Goal: Information Seeking & Learning: Learn about a topic

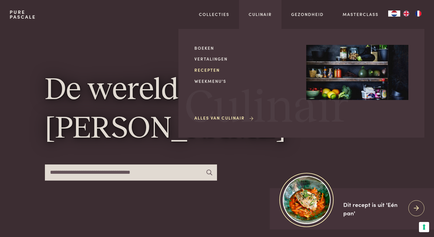
click at [211, 70] on link "Recepten" at bounding box center [245, 70] width 102 height 6
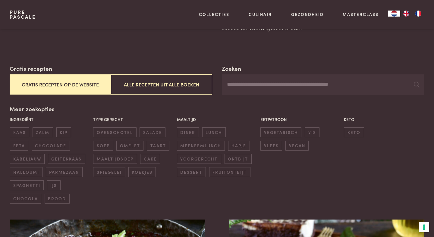
scroll to position [76, 0]
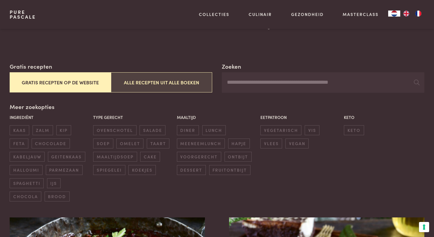
click at [178, 89] on button "Alle recepten uit alle boeken" at bounding box center [161, 82] width 101 height 20
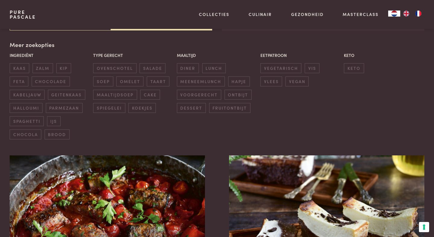
scroll to position [138, 0]
click at [191, 71] on span "diner" at bounding box center [188, 68] width 22 height 10
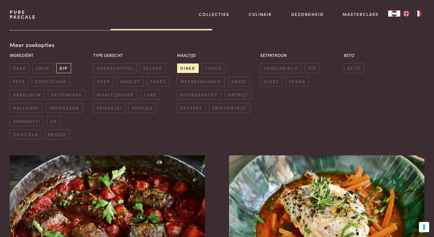
click at [60, 69] on span "kip" at bounding box center [63, 68] width 15 height 10
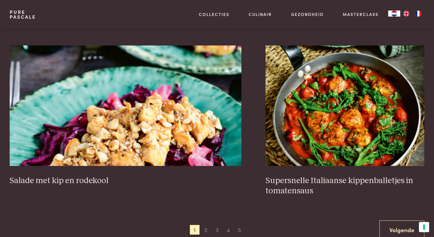
scroll to position [1082, 0]
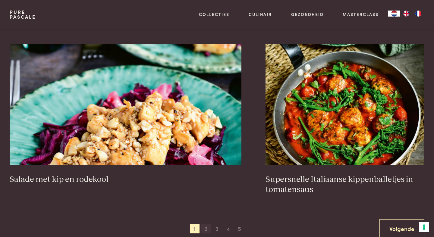
click at [208, 229] on span "2" at bounding box center [206, 229] width 10 height 10
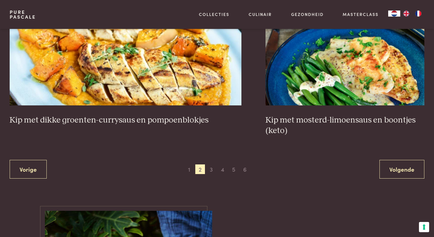
scroll to position [1163, 0]
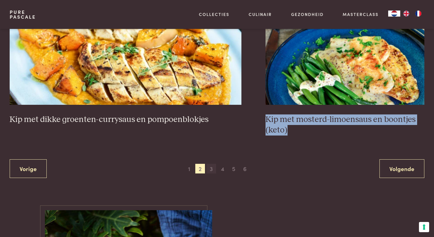
click at [211, 166] on span "3" at bounding box center [211, 169] width 10 height 10
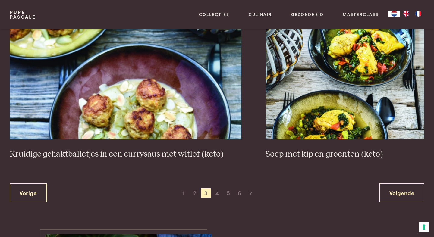
scroll to position [1129, 0]
click at [217, 192] on span "4" at bounding box center [217, 193] width 10 height 10
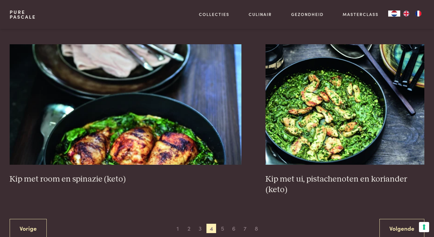
scroll to position [1094, 0]
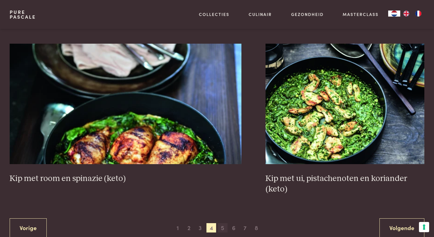
click at [224, 228] on span "5" at bounding box center [223, 228] width 10 height 10
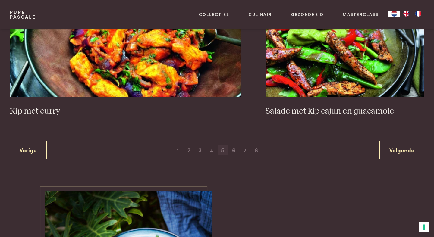
scroll to position [1162, 0]
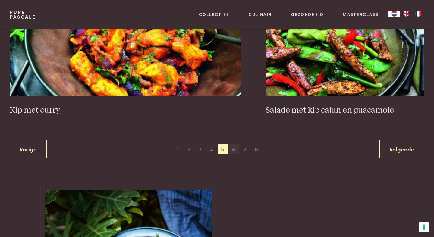
click at [233, 150] on span "6" at bounding box center [234, 149] width 10 height 10
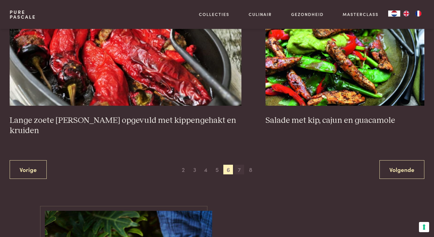
click at [238, 165] on span "7" at bounding box center [239, 170] width 10 height 10
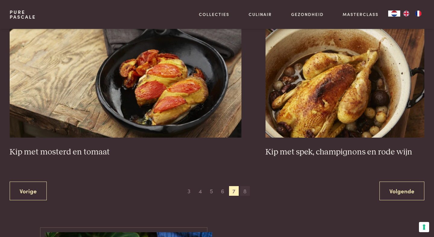
click at [244, 186] on span "8" at bounding box center [245, 191] width 10 height 10
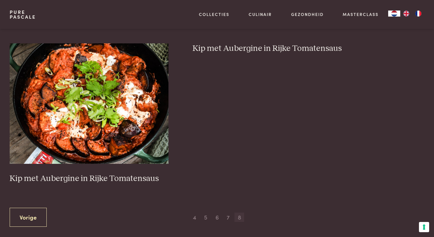
scroll to position [426, 0]
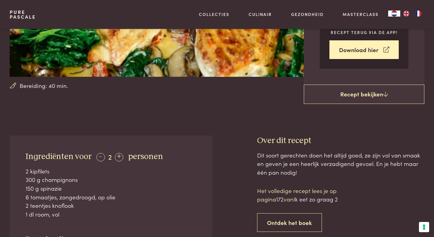
scroll to position [113, 0]
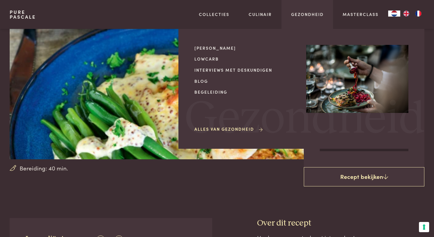
scroll to position [55, 0]
